Goal: Transaction & Acquisition: Purchase product/service

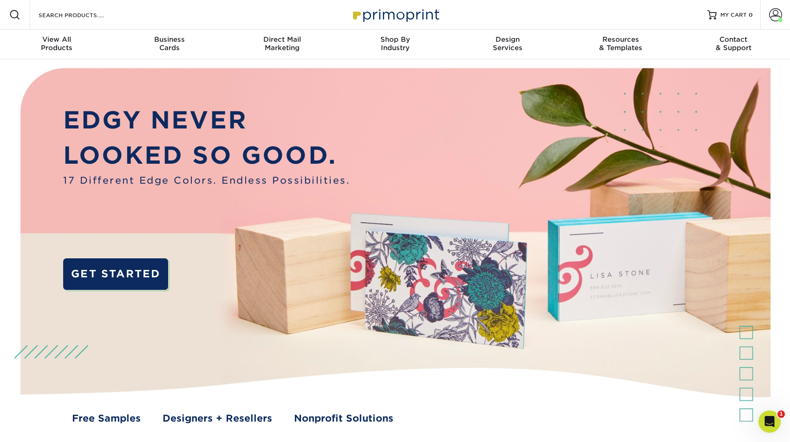
click at [262, 18] on div "Resources Menu Search Products Account Welcome, Philip Account Dashboard Active…" at bounding box center [395, 15] width 790 height 30
click at [97, 15] on input "Search Products" at bounding box center [83, 14] width 91 height 11
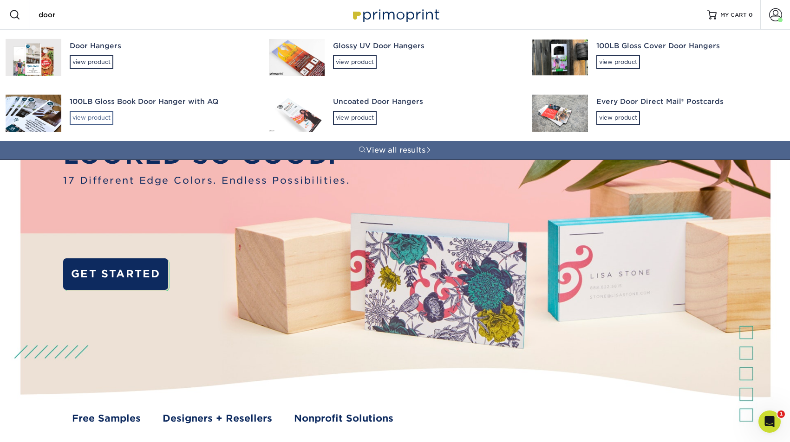
type input "door"
click at [102, 118] on div "view product" at bounding box center [92, 118] width 44 height 14
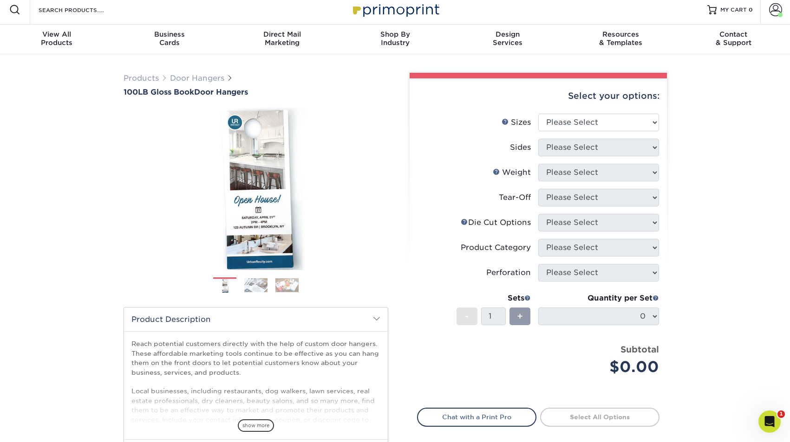
scroll to position [18, 0]
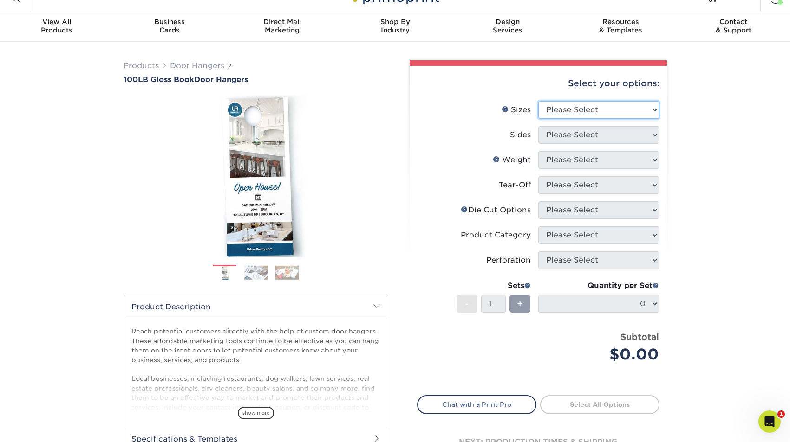
select select "4.25x11.00"
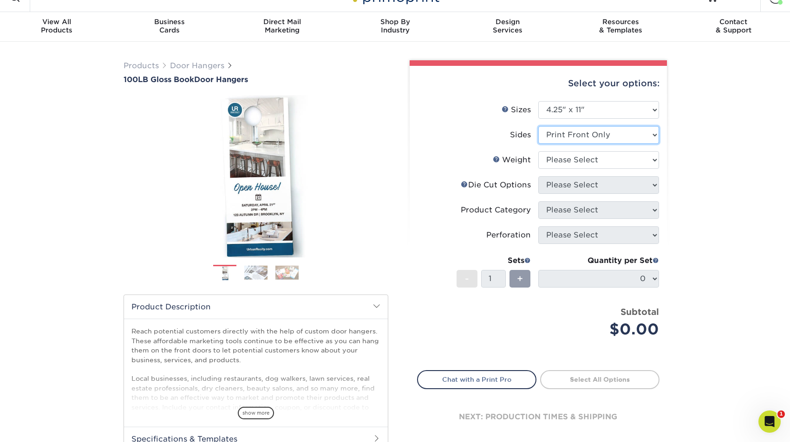
select select "13abbda7-1d64-4f25-8bb2-c179b224825d"
select select "100LB"
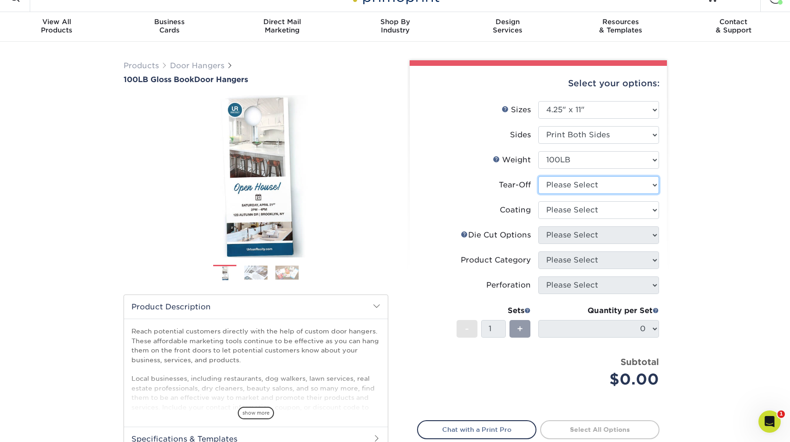
select select "0"
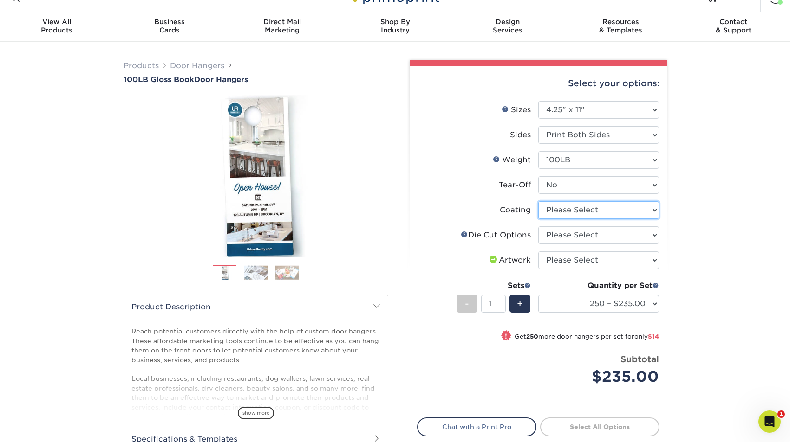
select select "d41dab50-ff65-4f4f-bb17-2afe4d36ae33"
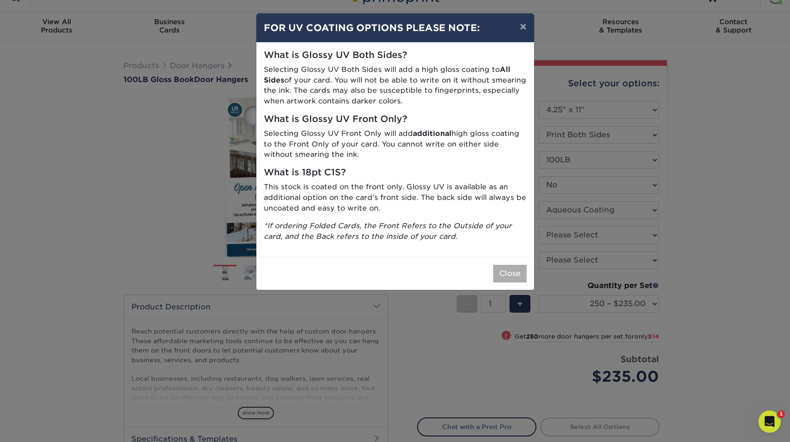
click at [513, 268] on button "Close" at bounding box center [509, 274] width 33 height 18
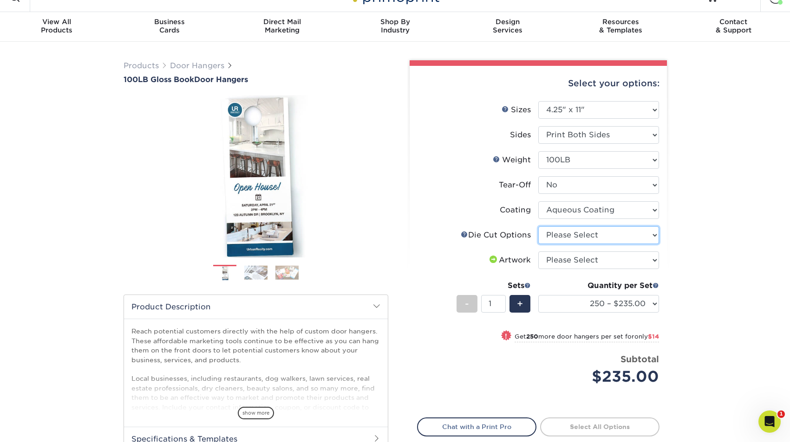
select select "fe6a4ed8-5803-433c-b773-a25a7b955e98"
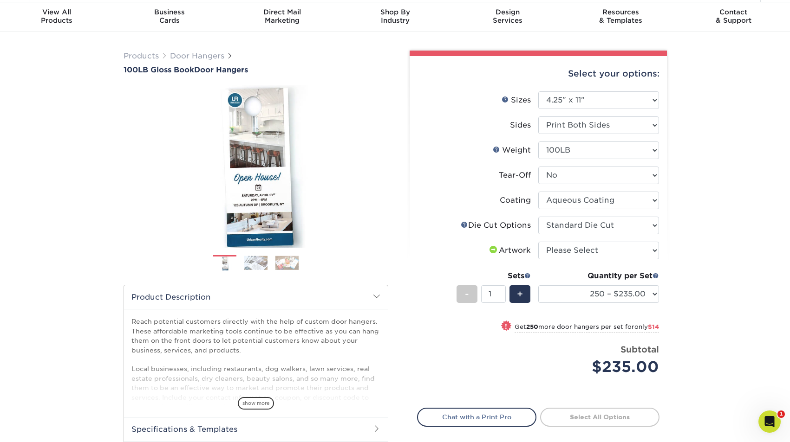
click at [622, 261] on li "Artwork Please Select I will upload files I need a design - $100" at bounding box center [537, 254] width 241 height 25
select select "upload"
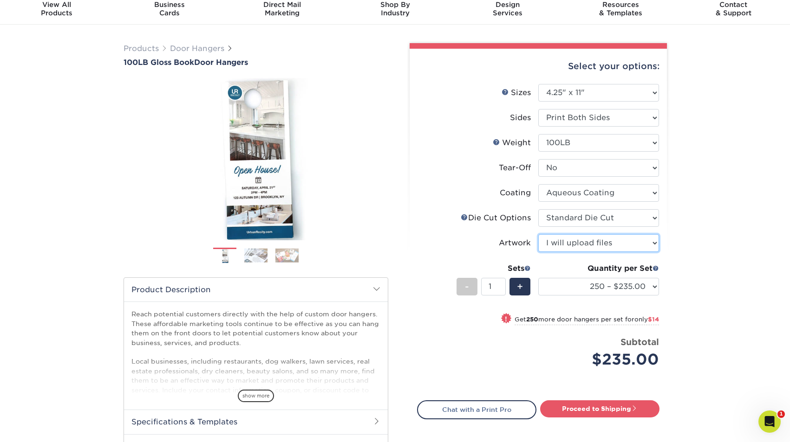
scroll to position [45, 0]
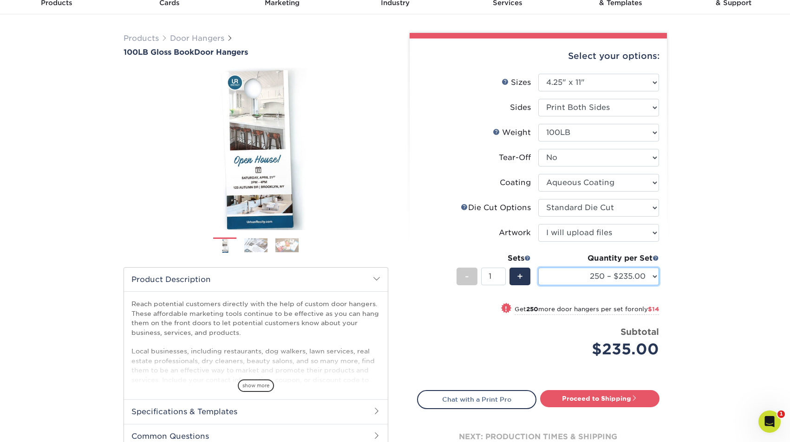
select select "25000 – $2411.00"
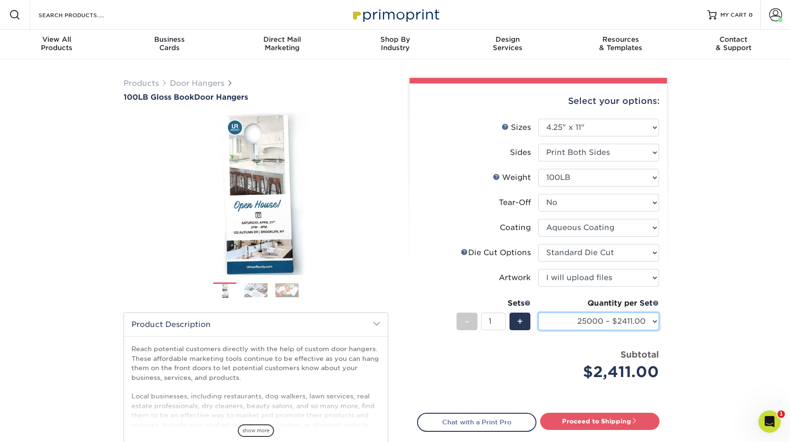
scroll to position [0, 0]
click at [205, 84] on link "Door Hangers" at bounding box center [197, 83] width 54 height 9
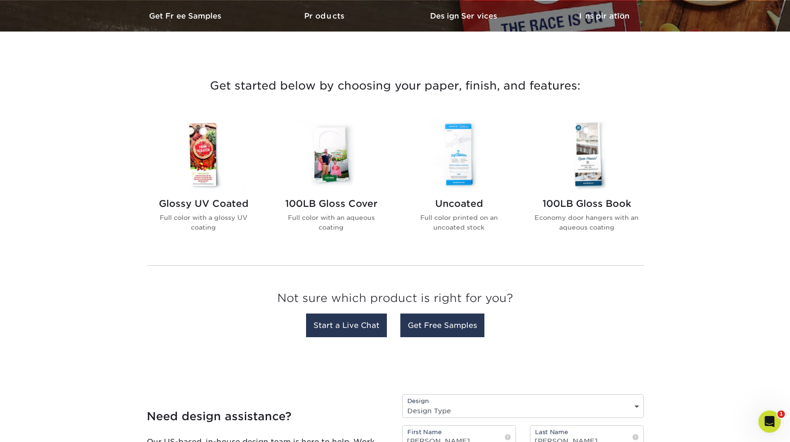
click at [335, 205] on h2 "100LB Gloss Cover" at bounding box center [331, 203] width 105 height 11
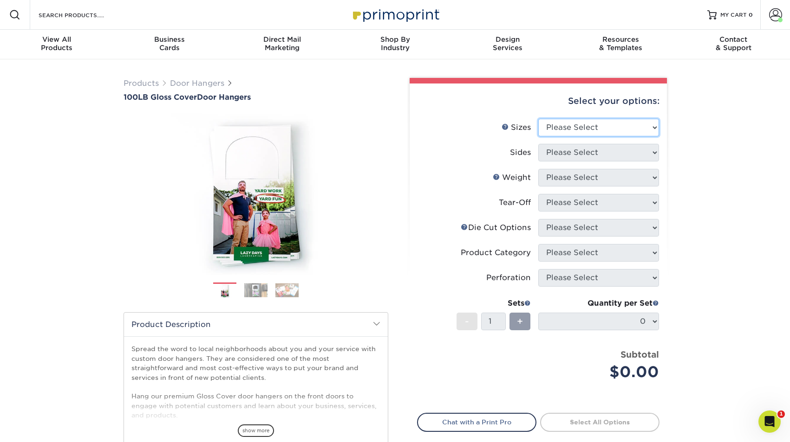
select select "4.25x11.00"
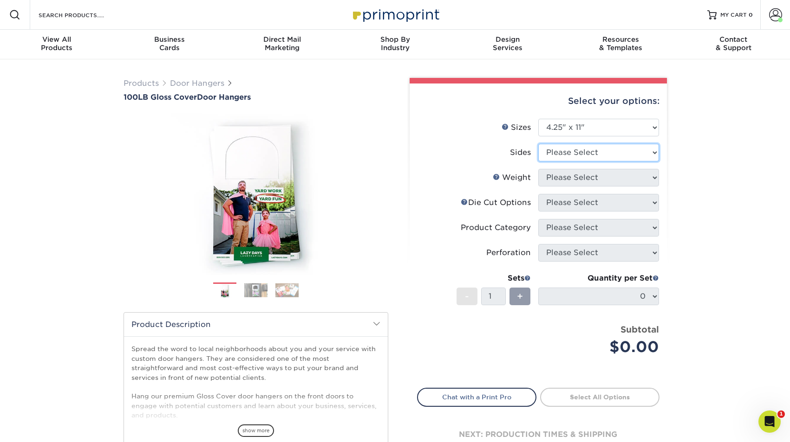
select select "13abbda7-1d64-4f25-8bb2-c179b224825d"
select select "100LB"
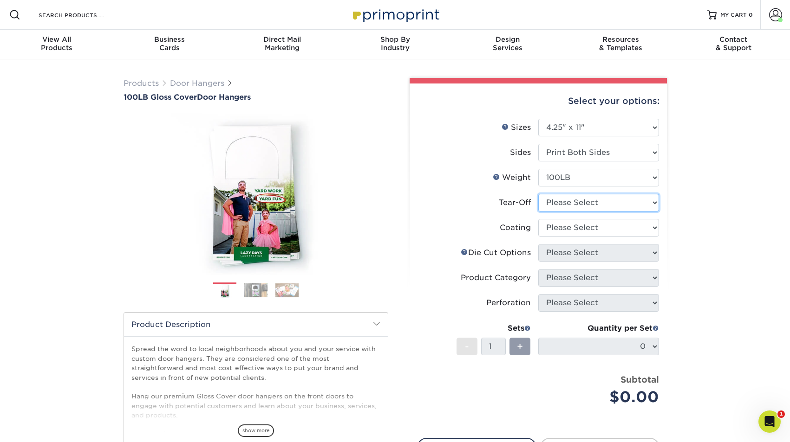
select select "0"
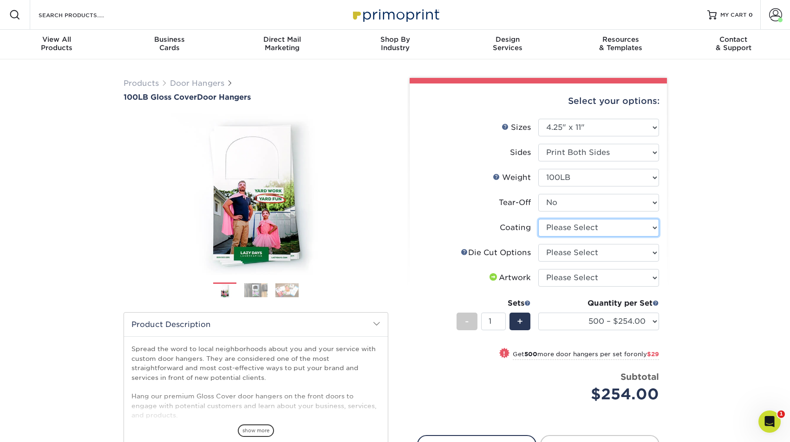
select select "d41dab50-ff65-4f4f-bb17-2afe4d36ae33"
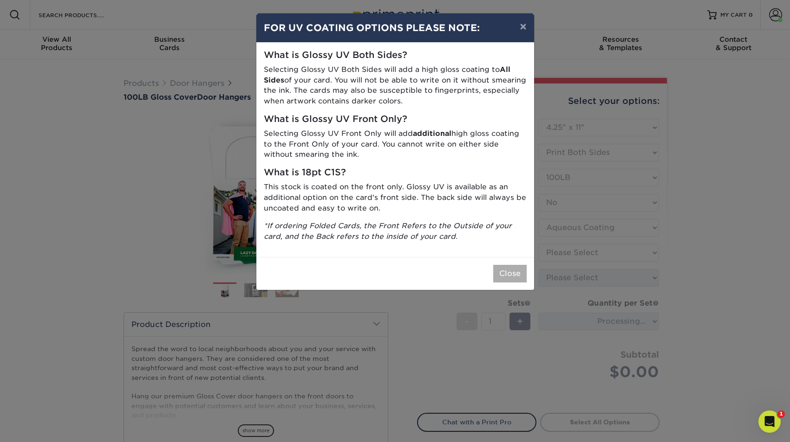
click at [518, 270] on button "Close" at bounding box center [509, 274] width 33 height 18
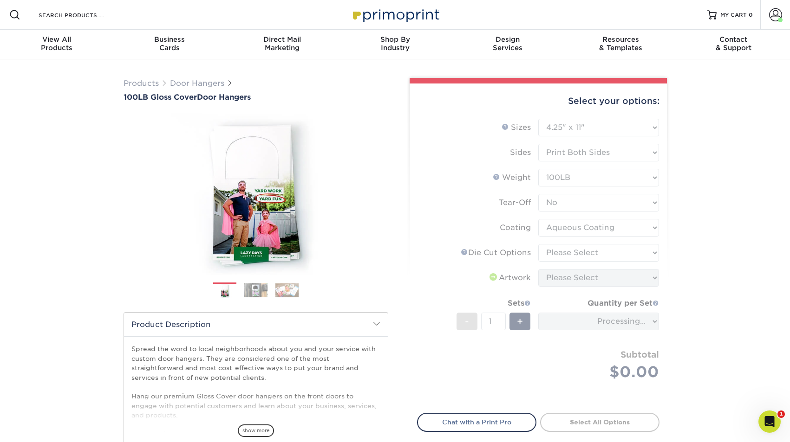
click at [588, 256] on form "Sizes Help Sizes Please Select 3.5" x 8.5" 3.5" x 11" 4" x 7" 4.25" x 11" 4.25"…" at bounding box center [538, 261] width 242 height 284
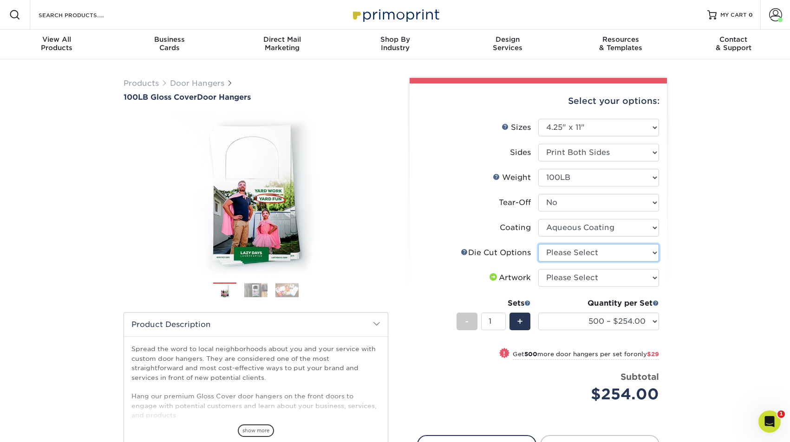
select select "fe6a4ed8-5803-433c-b773-a25a7b955e98"
select select "upload"
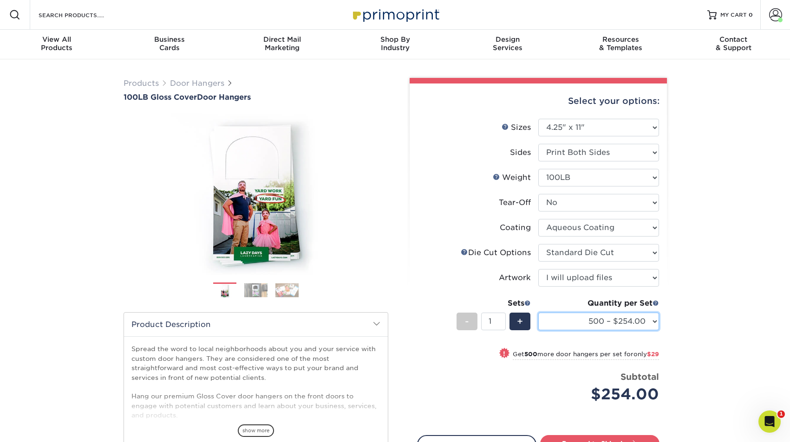
select select "25000 – $2675.00"
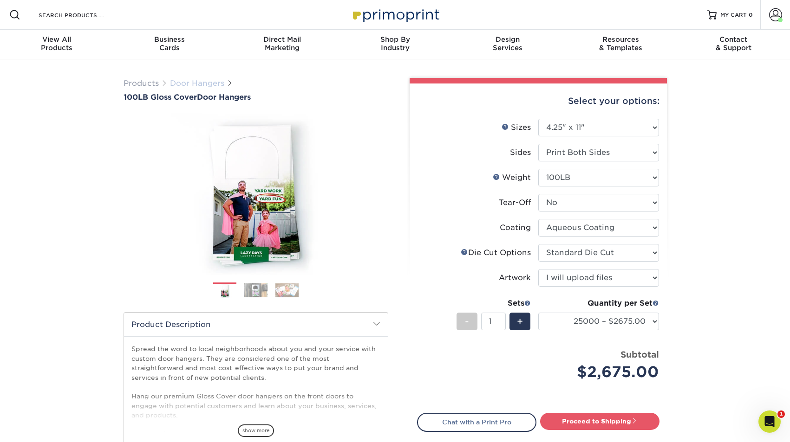
click at [195, 87] on link "Door Hangers" at bounding box center [197, 83] width 54 height 9
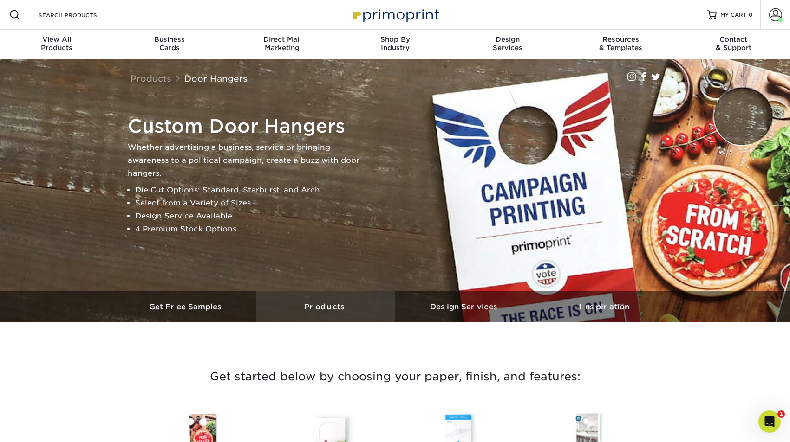
click at [330, 304] on h3 "Products" at bounding box center [325, 307] width 139 height 9
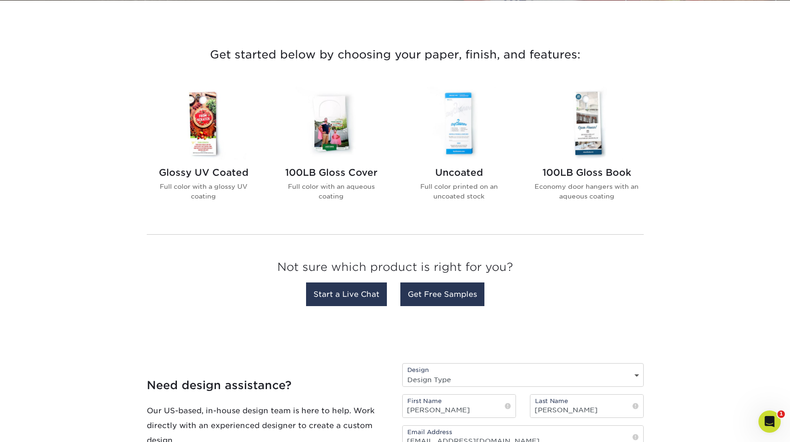
scroll to position [323, 0]
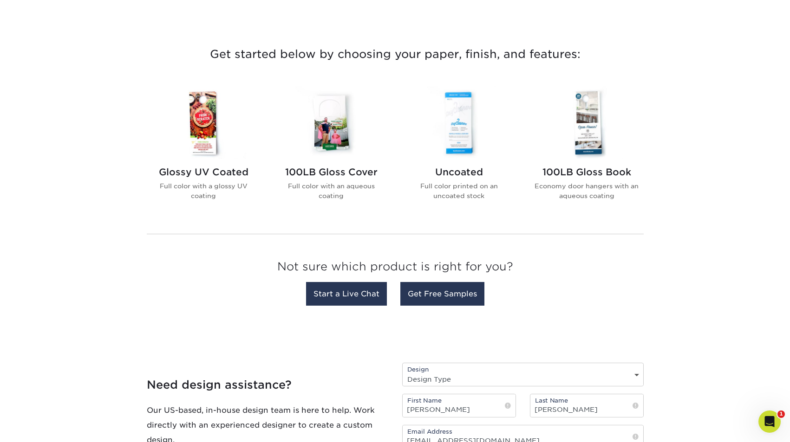
click at [197, 174] on h2 "Glossy UV Coated" at bounding box center [203, 172] width 105 height 11
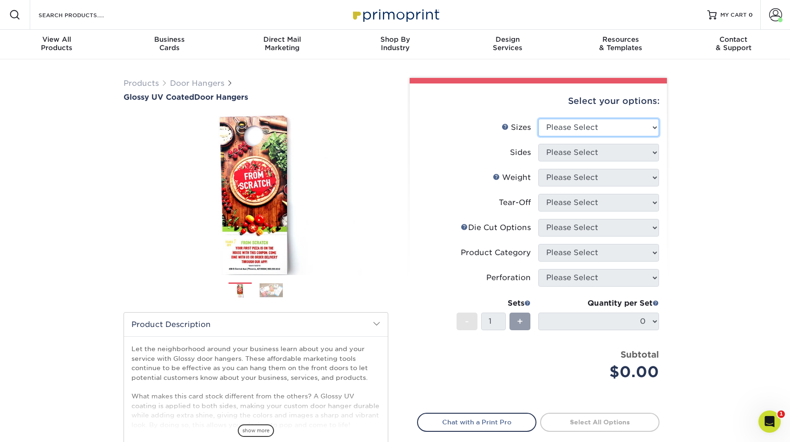
select select "4.25x11.00"
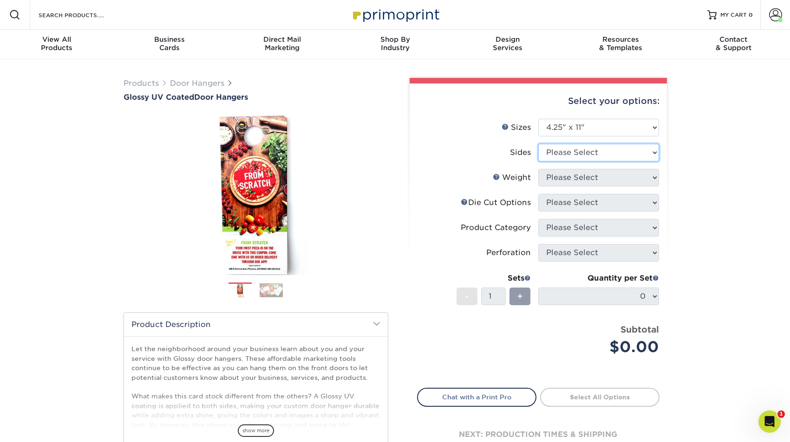
select select "13abbda7-1d64-4f25-8bb2-c179b224825d"
select select "16PT"
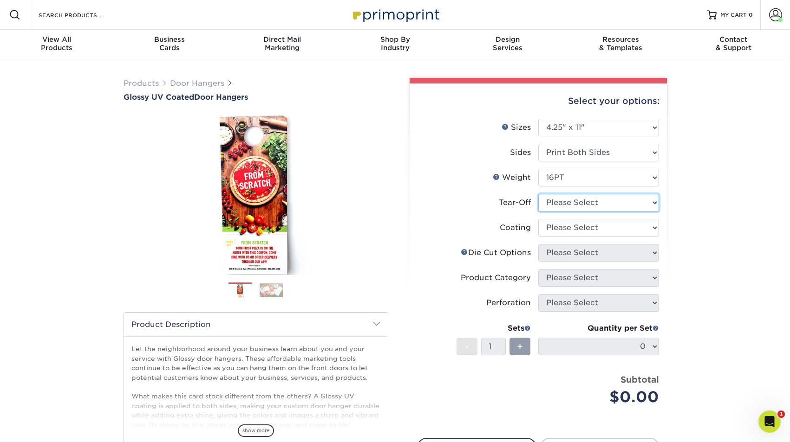
select select "0"
select select "ae367451-b2b8-45df-a344-0f05b6a12993"
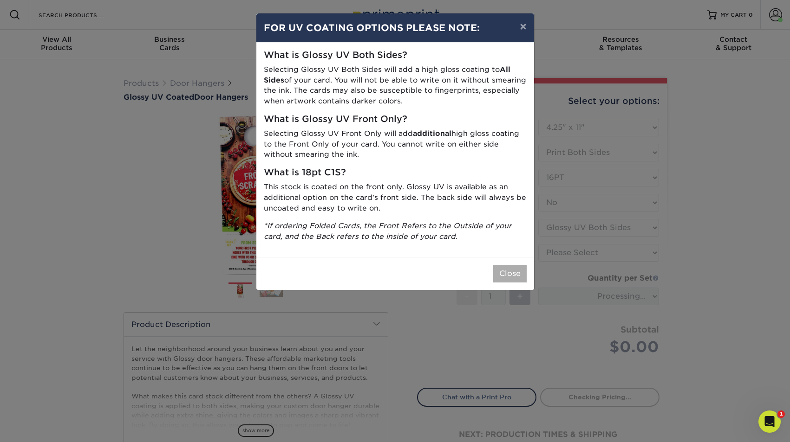
click at [511, 266] on button "Close" at bounding box center [509, 274] width 33 height 18
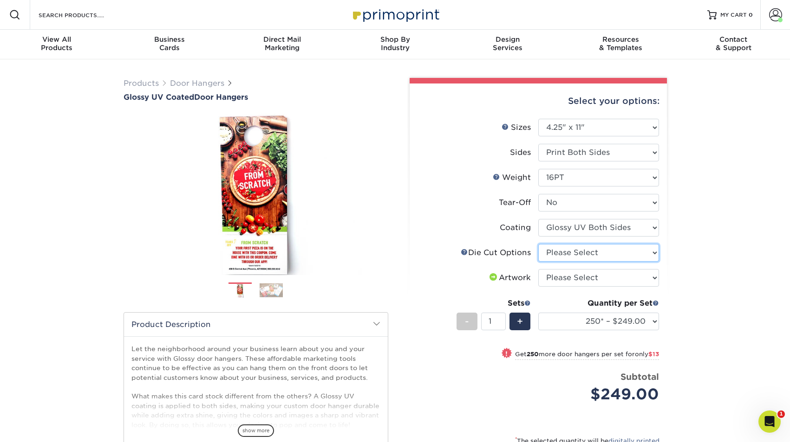
select select "fe6a4ed8-5803-433c-b773-a25a7b955e98"
select select "upload"
select select "25000 – $3508.00"
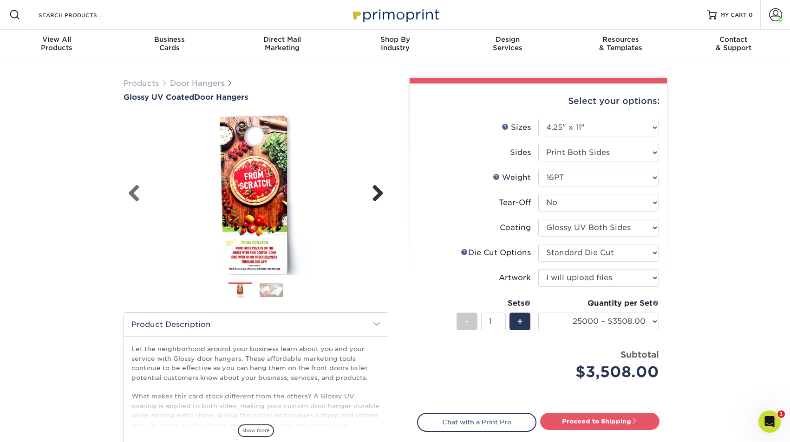
click at [383, 195] on link "Next" at bounding box center [374, 194] width 19 height 19
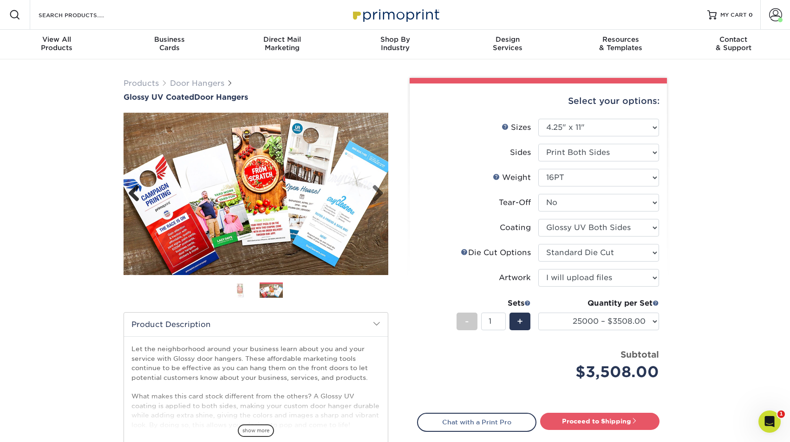
click at [134, 189] on link "Previous" at bounding box center [137, 194] width 19 height 19
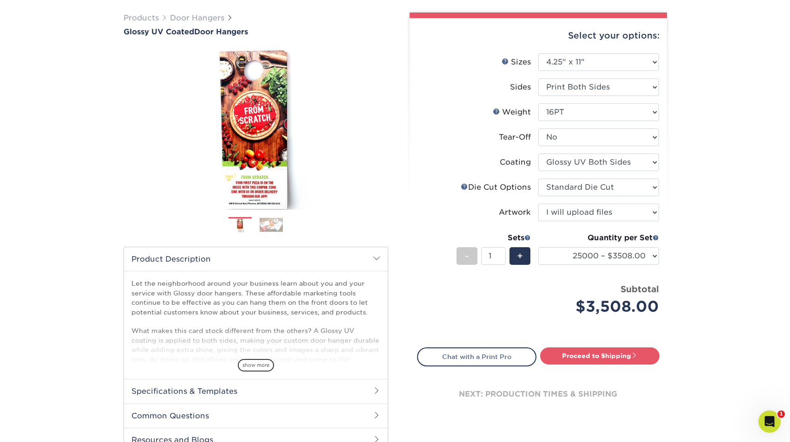
scroll to position [72, 0]
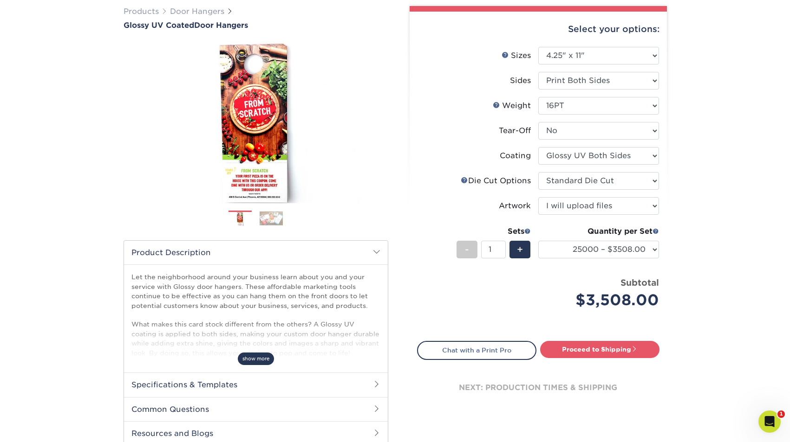
click at [262, 357] on span "show more" at bounding box center [256, 359] width 36 height 13
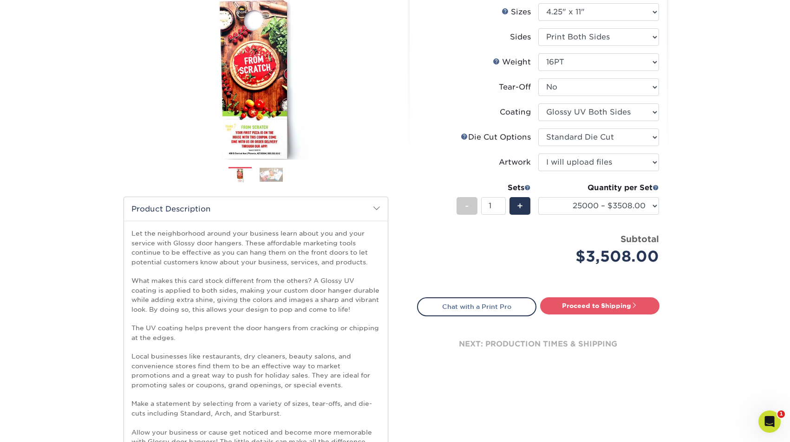
scroll to position [29, 0]
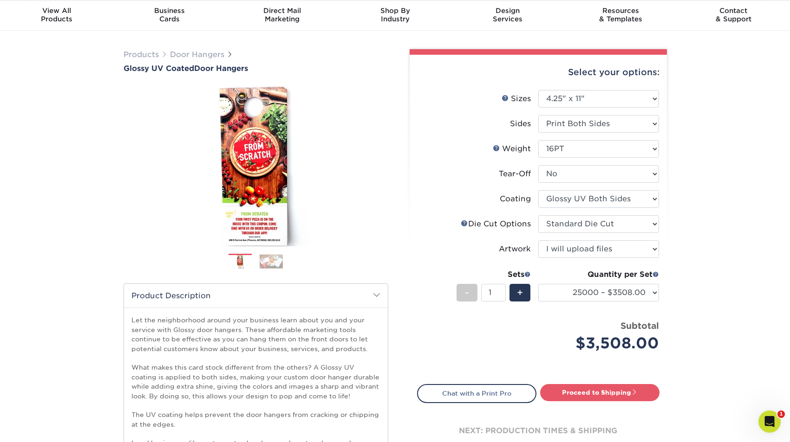
click at [274, 259] on img at bounding box center [270, 261] width 23 height 14
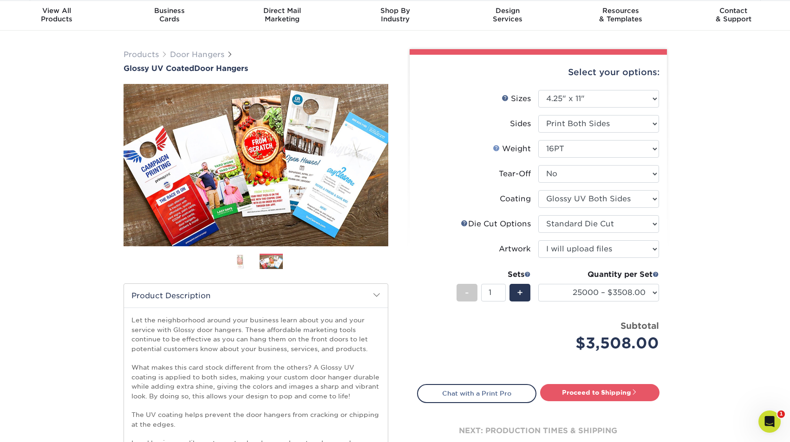
click at [498, 147] on link "Weight Help" at bounding box center [496, 147] width 7 height 7
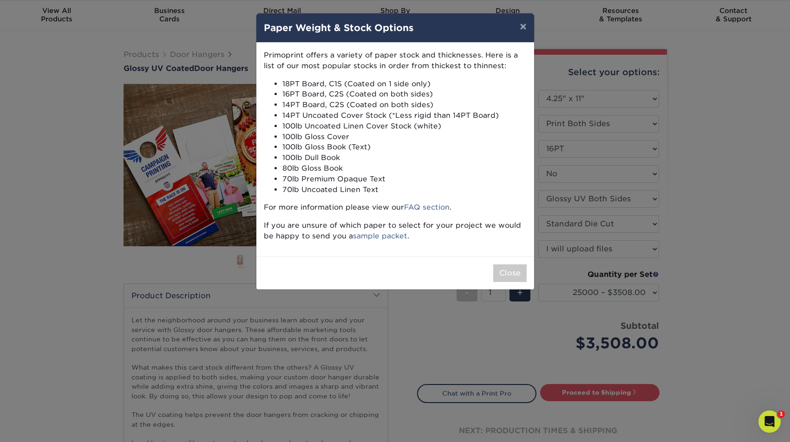
click at [748, 169] on div "× Paper Weight & Stock Options Primoprint offers a variety of paper stock and t…" at bounding box center [395, 221] width 790 height 442
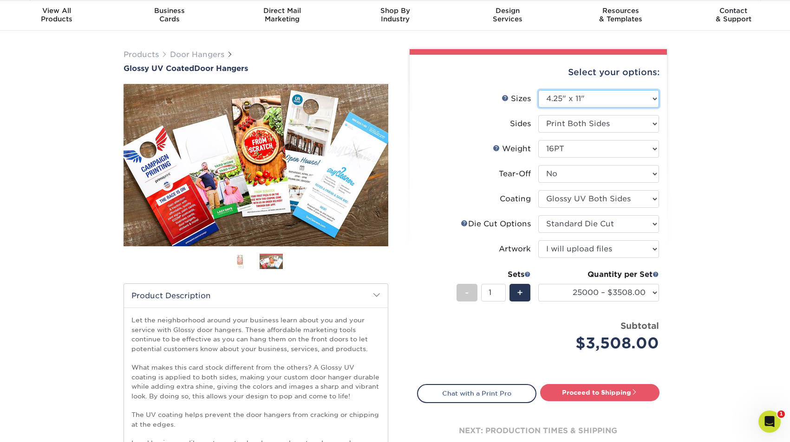
select select "4.25x14.00"
select select "-1"
select select
select select "-1"
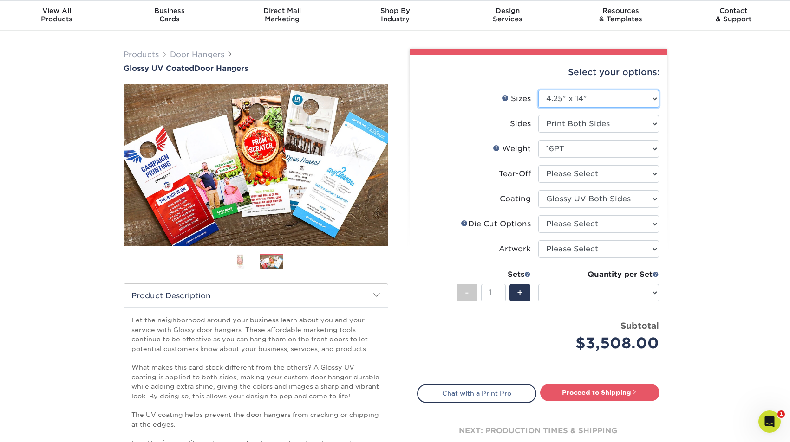
select select "-1"
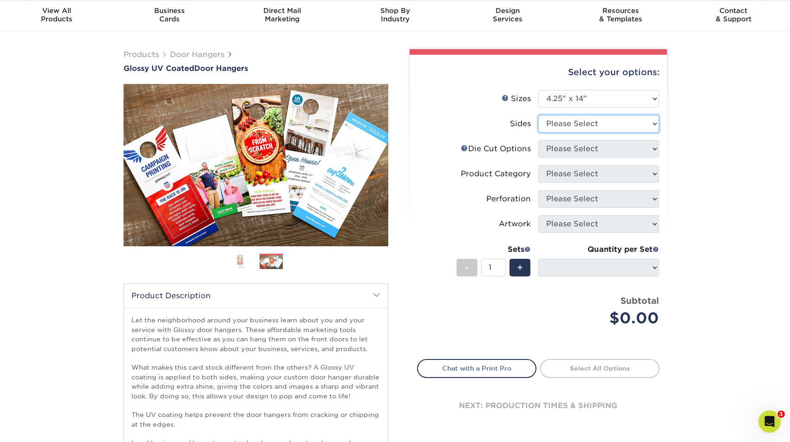
select select "13abbda7-1d64-4f25-8bb2-c179b224825d"
select select
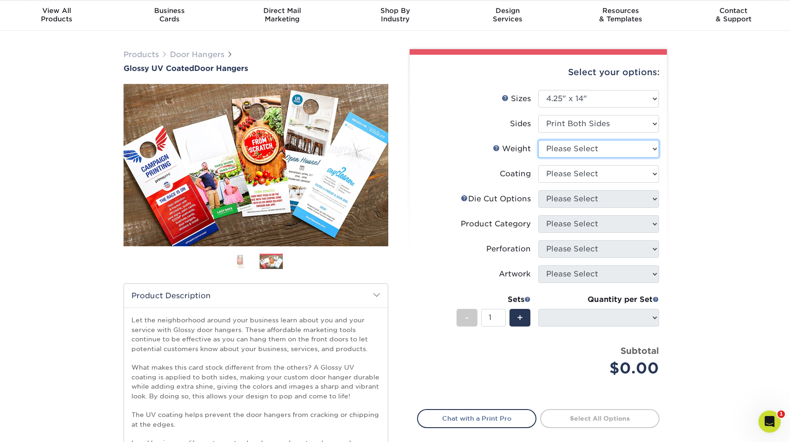
select select "16PT"
select select
select select "ae367451-b2b8-45df-a344-0f05b6a12993"
select select "-1"
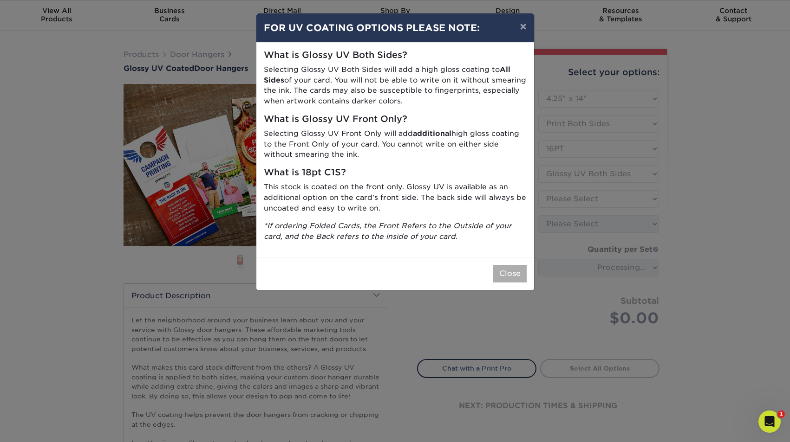
click at [510, 265] on button "Close" at bounding box center [509, 274] width 33 height 18
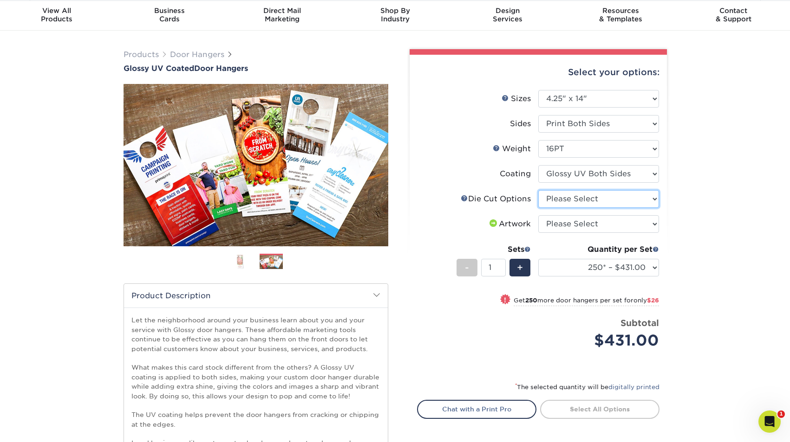
select select "fe6a4ed8-5803-433c-b773-a25a7b955e98"
select select "upload"
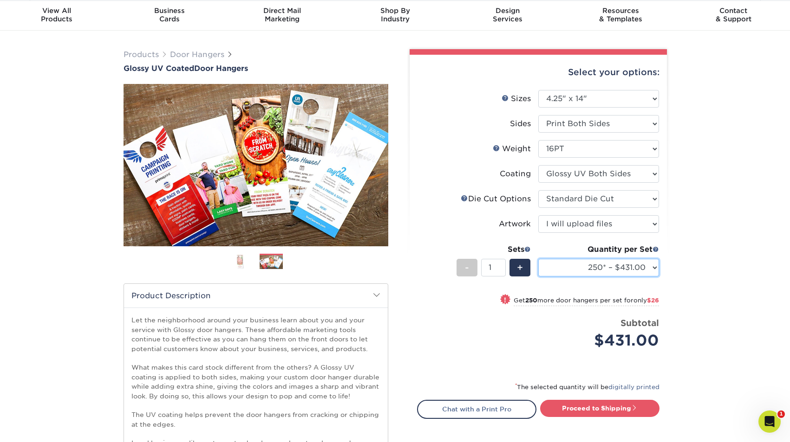
select select "25000 – $4423.00"
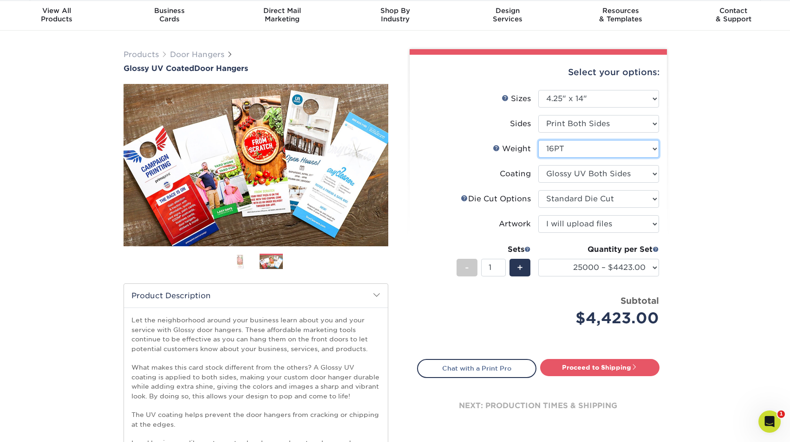
select select "14PT"
select select "-1"
select select
select select "-1"
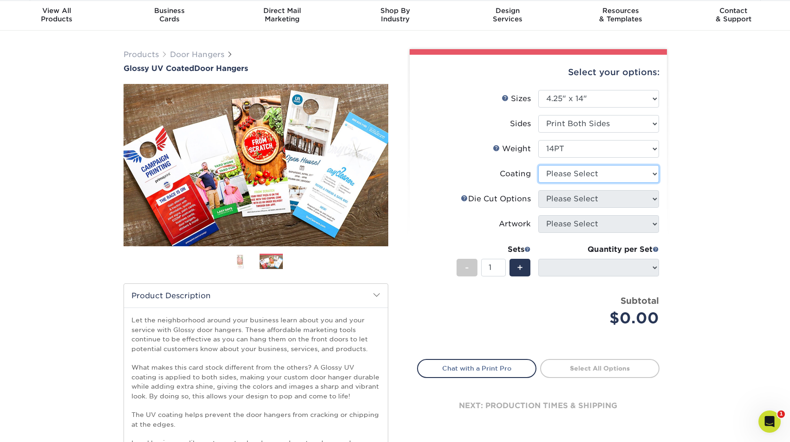
select select "ae367451-b2b8-45df-a344-0f05b6a12993"
select select "-1"
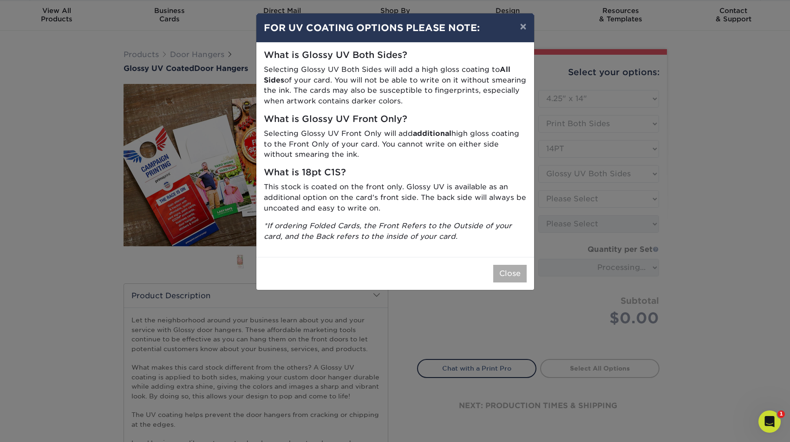
click at [514, 267] on button "Close" at bounding box center [509, 274] width 33 height 18
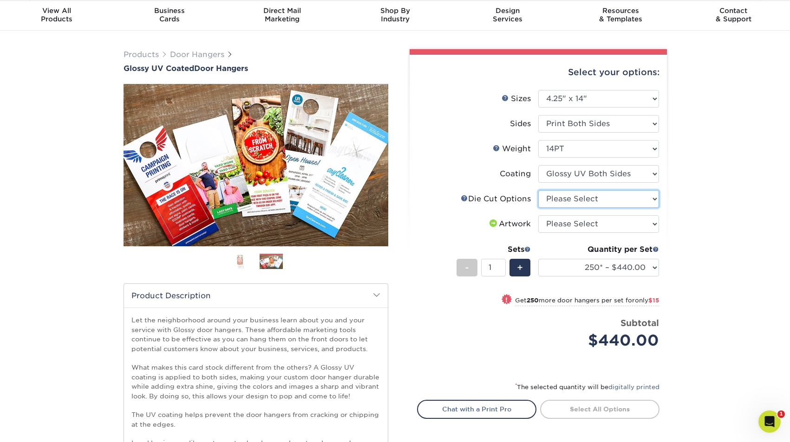
select select "fe6a4ed8-5803-433c-b773-a25a7b955e98"
select select "upload"
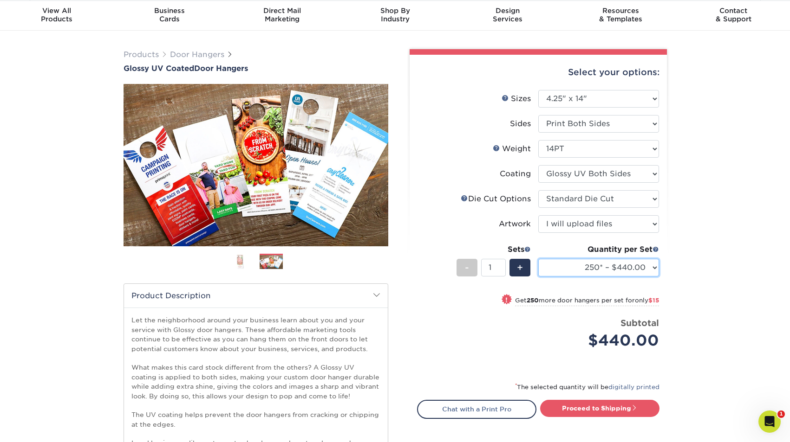
select select "25000 – $4514.00"
